Goal: Information Seeking & Learning: Learn about a topic

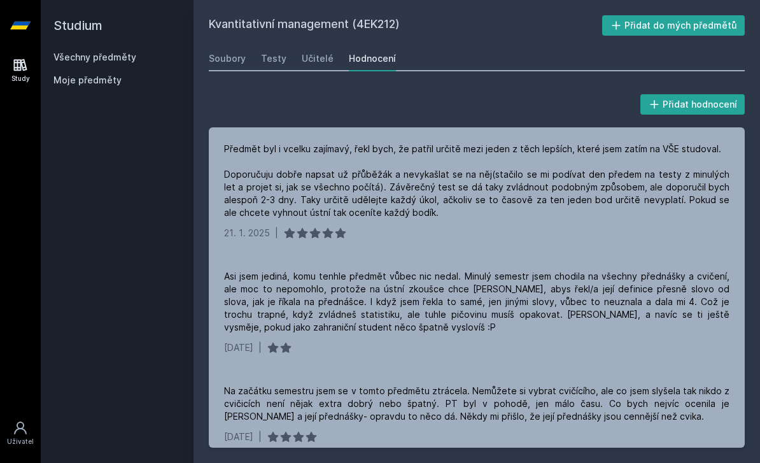
click at [112, 61] on link "Všechny předměty" at bounding box center [94, 57] width 83 height 11
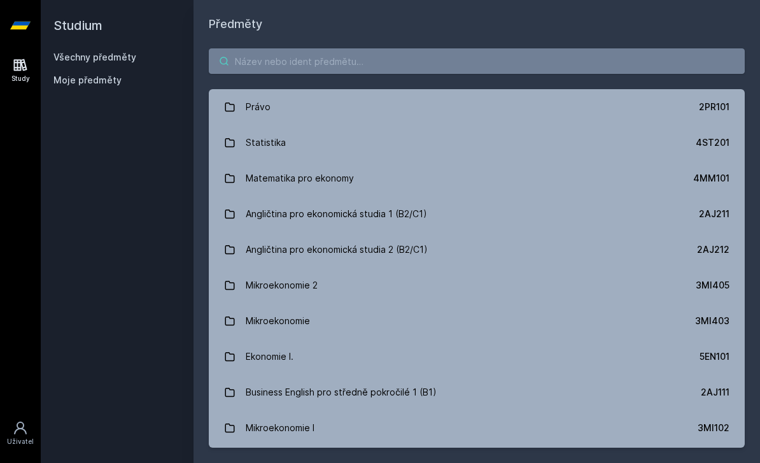
click at [322, 57] on input "search" at bounding box center [477, 60] width 536 height 25
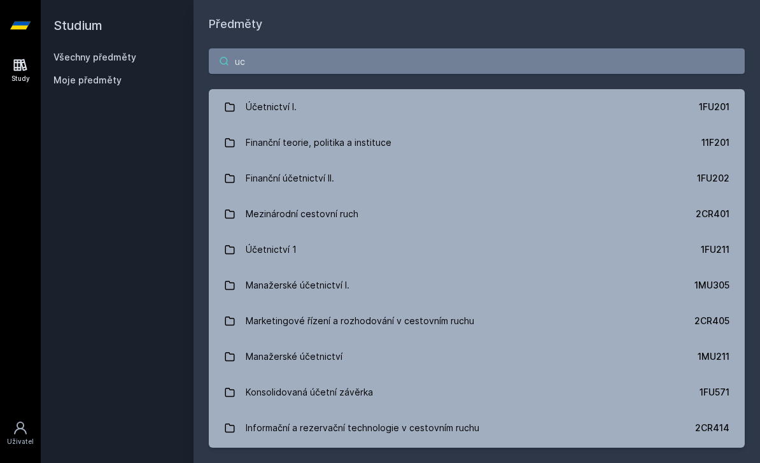
type input "uce"
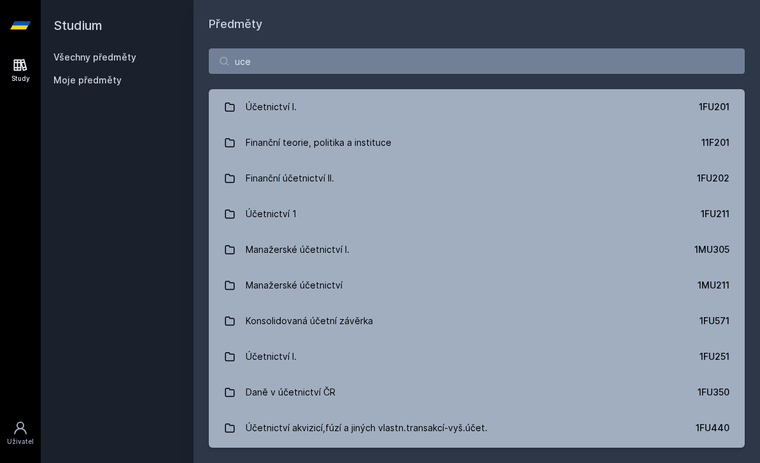
click at [706, 96] on link "Účetnictví I. 1FU201" at bounding box center [477, 107] width 536 height 36
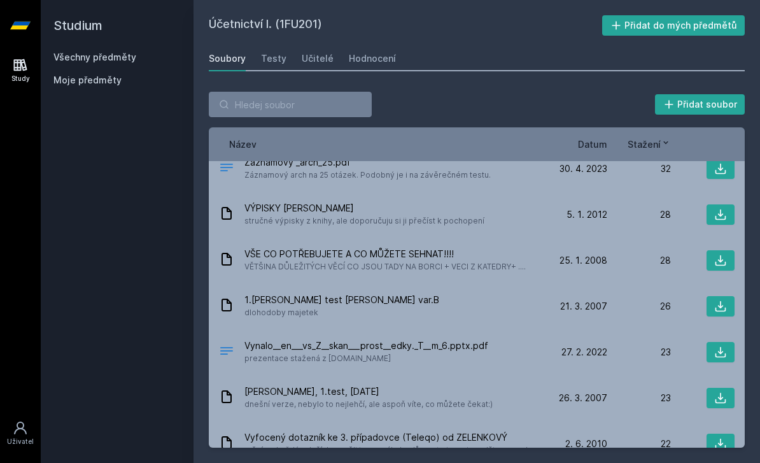
scroll to position [1840, 0]
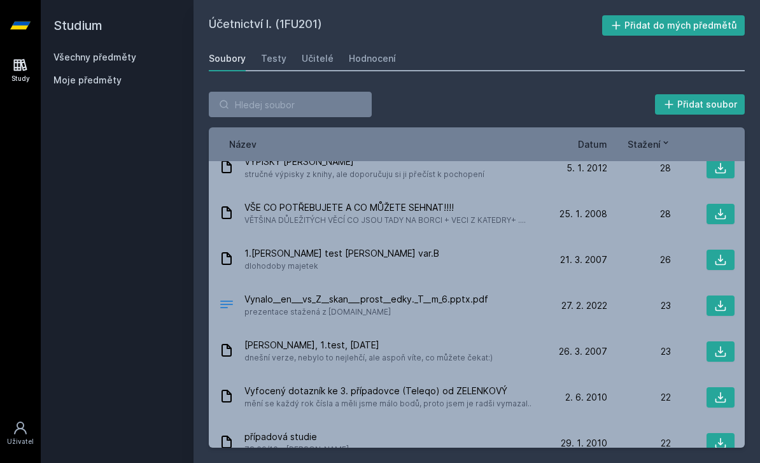
click at [590, 150] on span "Datum" at bounding box center [592, 144] width 29 height 13
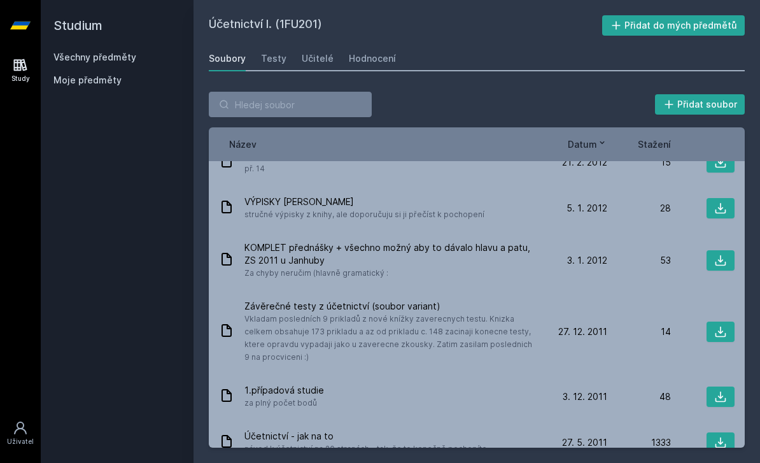
click at [664, 146] on span "Stažení" at bounding box center [654, 144] width 33 height 13
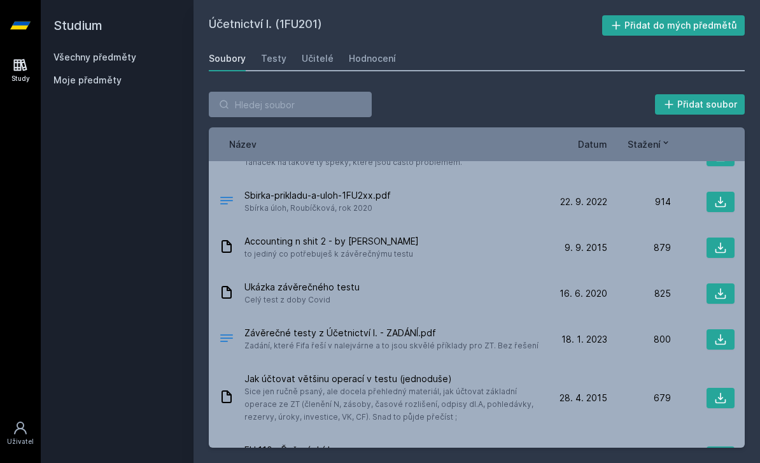
scroll to position [118, 0]
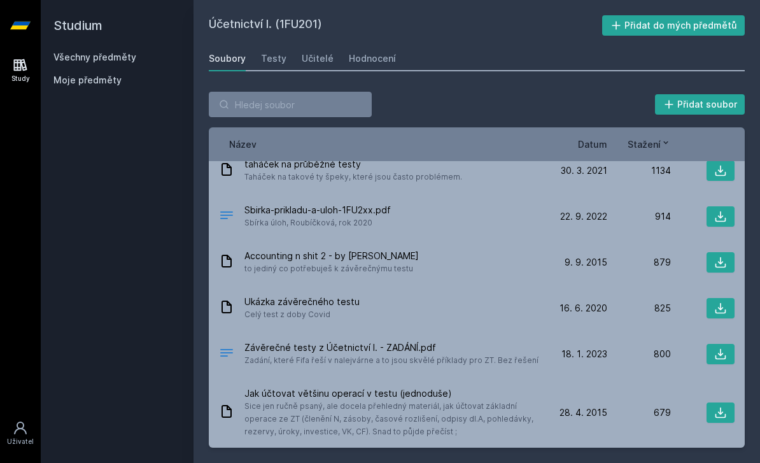
click at [725, 212] on icon at bounding box center [720, 216] width 13 height 13
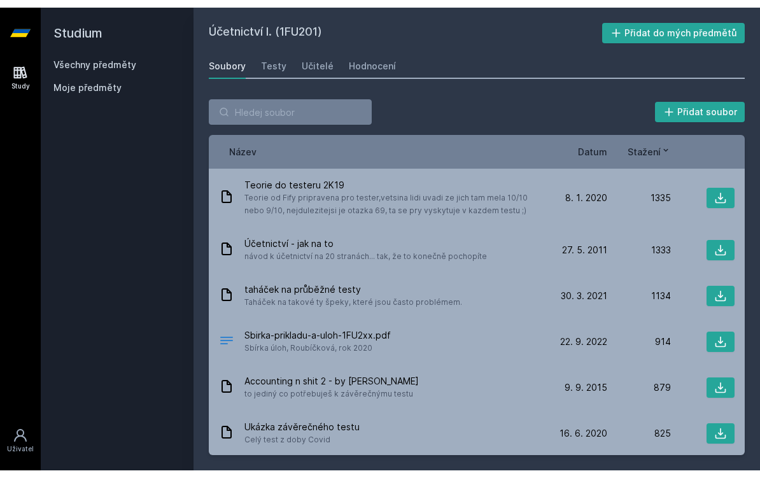
scroll to position [0, 0]
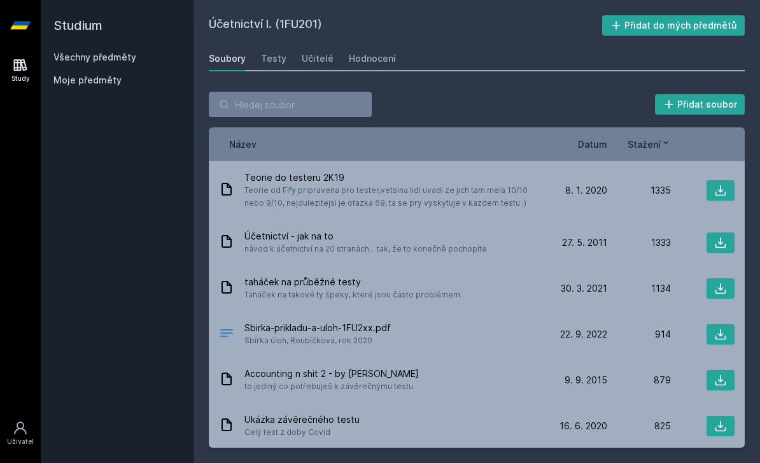
click at [721, 241] on icon at bounding box center [720, 242] width 13 height 13
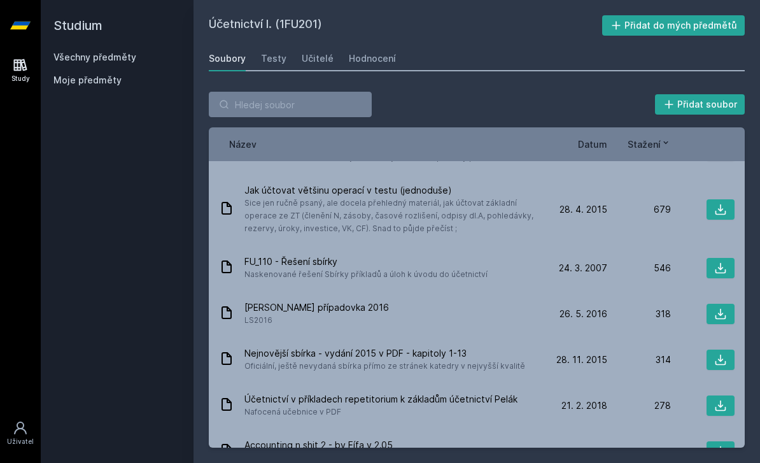
scroll to position [320, 0]
click at [302, 53] on link "Učitelé" at bounding box center [318, 58] width 32 height 25
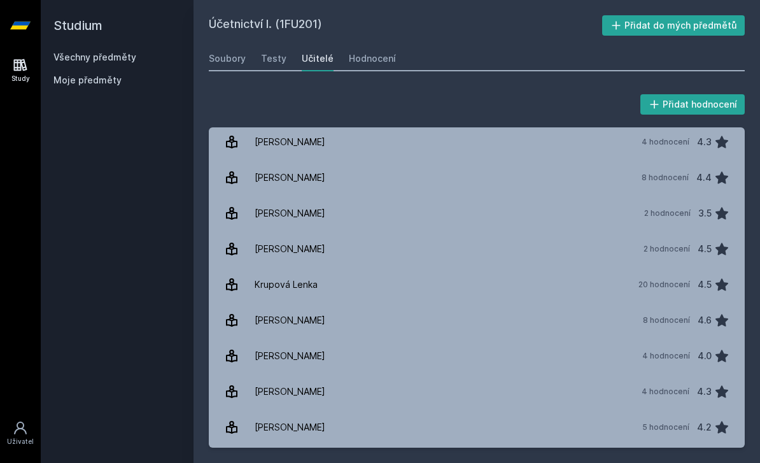
scroll to position [609, 0]
click at [378, 308] on link "[PERSON_NAME] 8 hodnocení 4.6" at bounding box center [477, 321] width 536 height 36
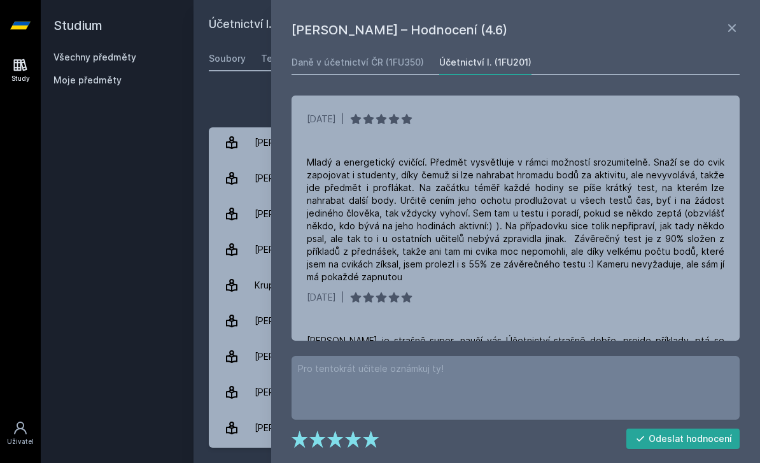
scroll to position [358, 0]
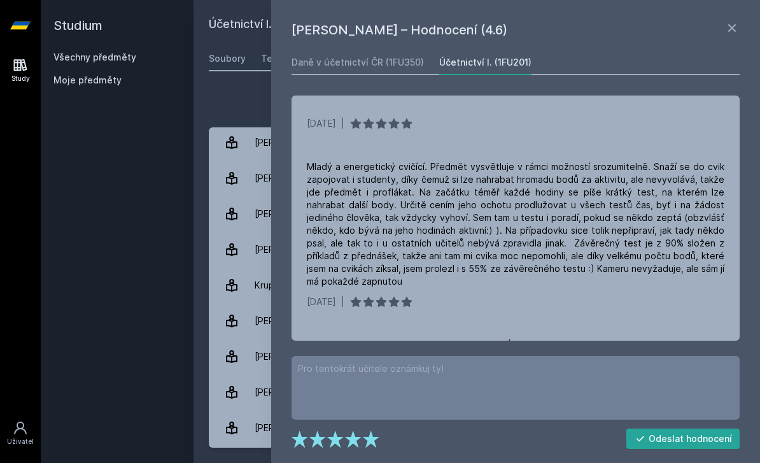
click at [164, 360] on div "Studium Všechny předměty Moje předměty" at bounding box center [117, 231] width 153 height 463
click at [243, 52] on div "Soubory" at bounding box center [227, 58] width 37 height 13
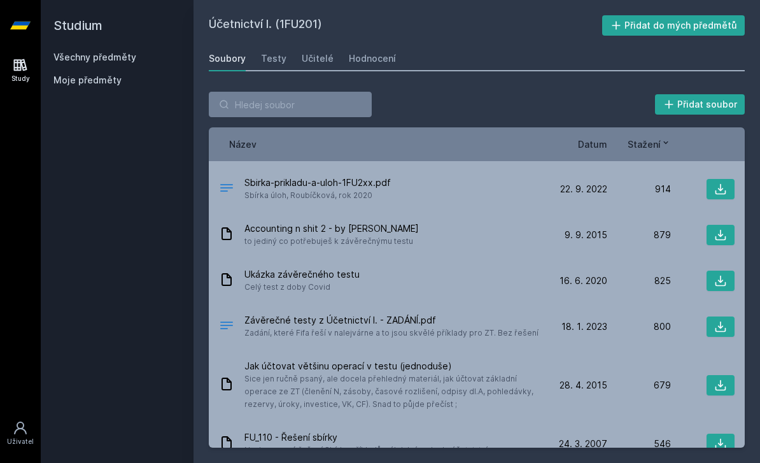
scroll to position [141, 0]
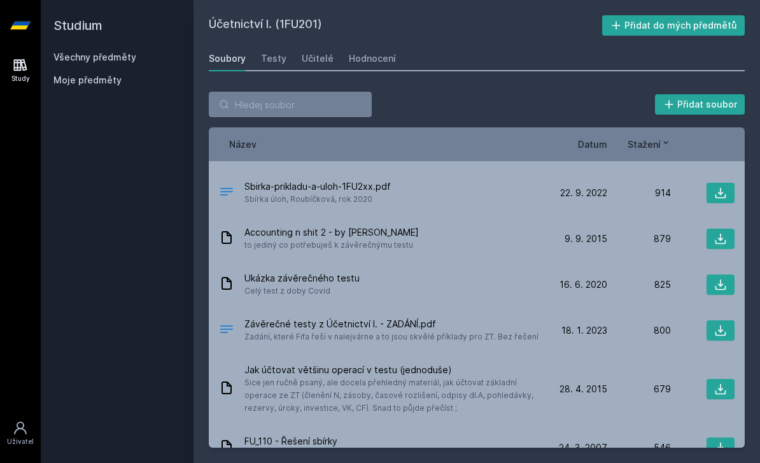
click at [716, 232] on icon at bounding box center [720, 238] width 13 height 13
